Goal: Find specific page/section

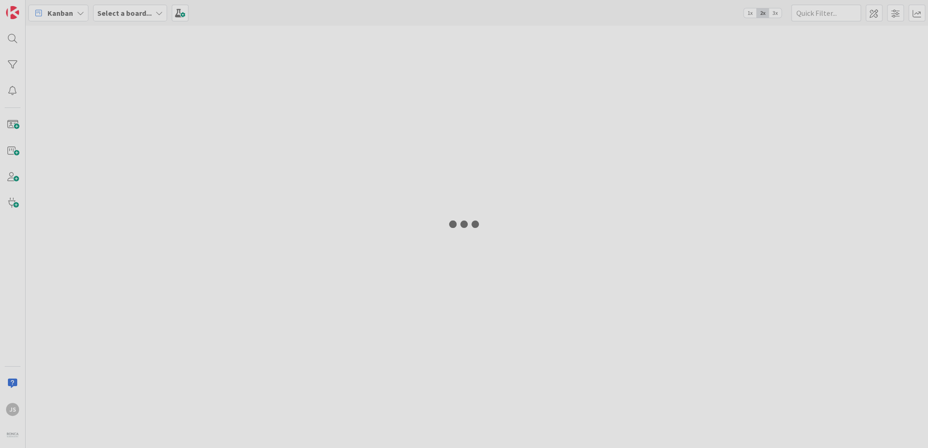
type input "canvel"
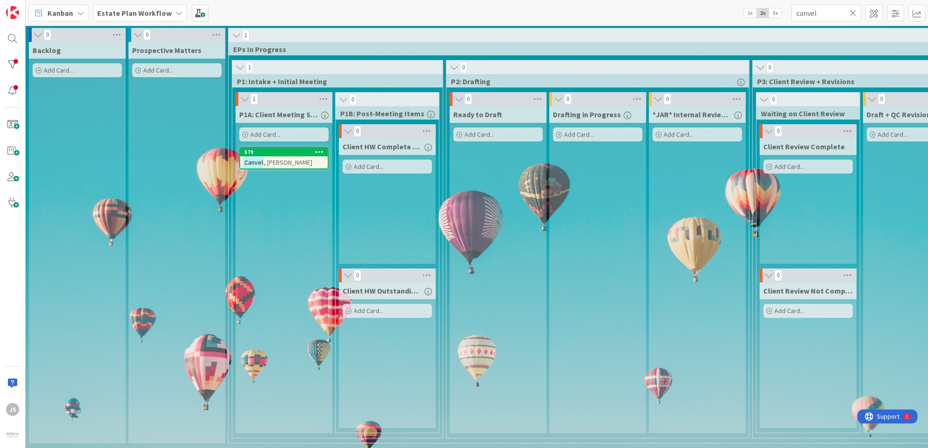
click at [856, 14] on icon at bounding box center [853, 13] width 7 height 8
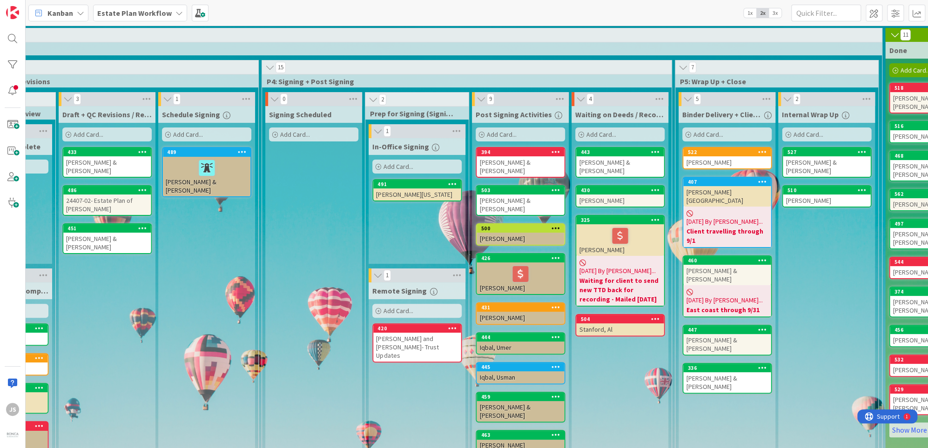
scroll to position [0, 909]
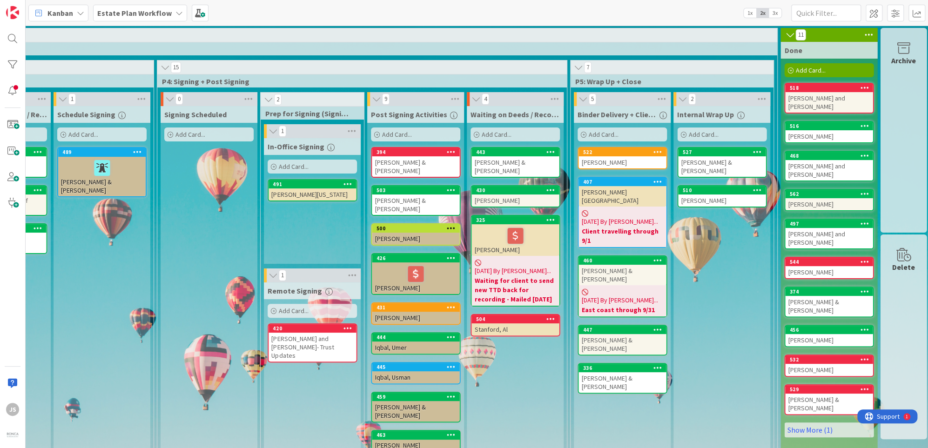
click at [831, 160] on div "[PERSON_NAME] and [PERSON_NAME]" at bounding box center [829, 170] width 88 height 20
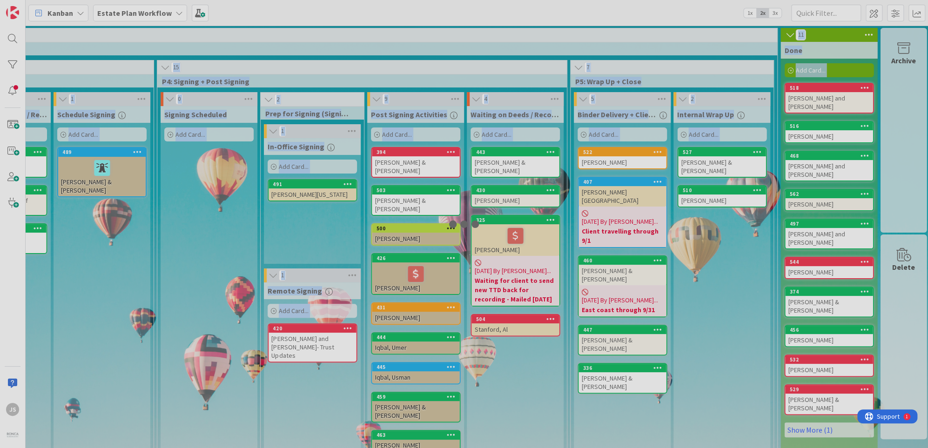
click at [831, 155] on div at bounding box center [464, 224] width 928 height 448
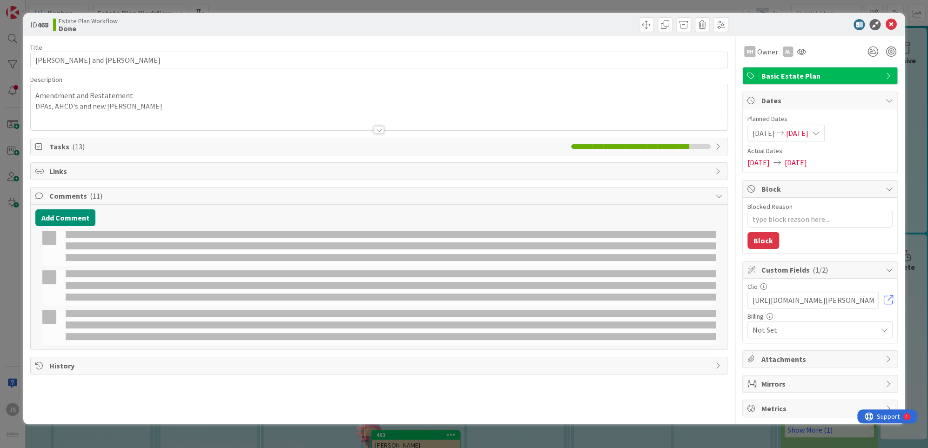
type textarea "x"
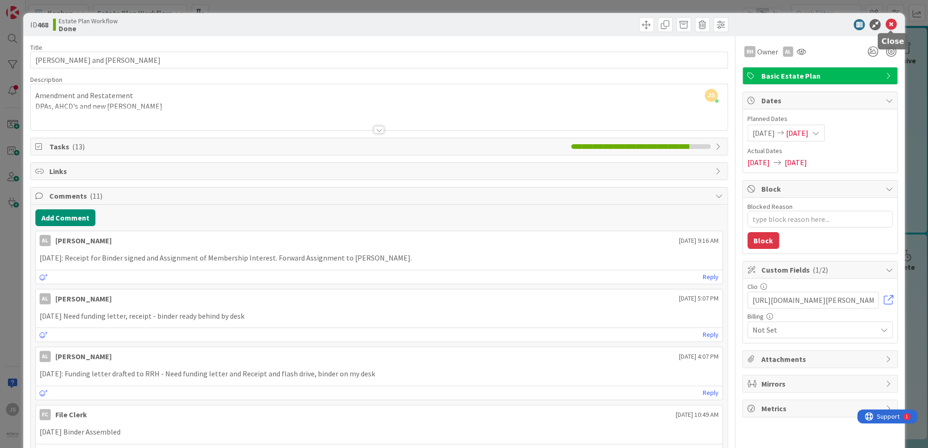
click at [893, 24] on icon at bounding box center [890, 24] width 11 height 11
